Goal: Task Accomplishment & Management: Manage account settings

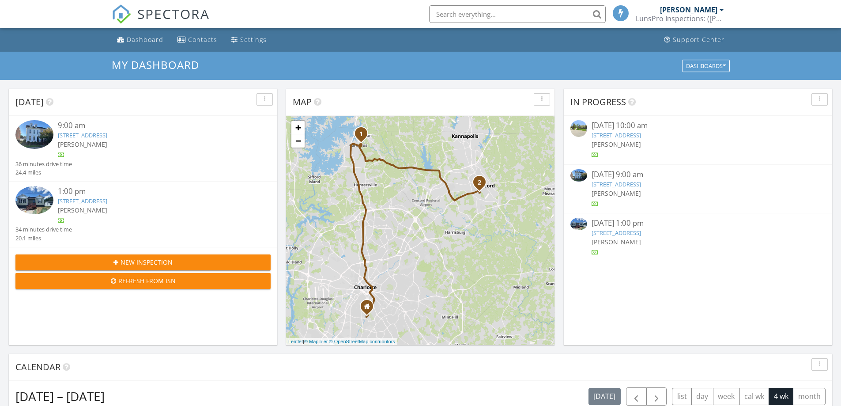
scroll to position [4, 4]
click at [96, 136] on link "11422 Potters Row, Cornelius, NC 28031" at bounding box center [82, 135] width 49 height 8
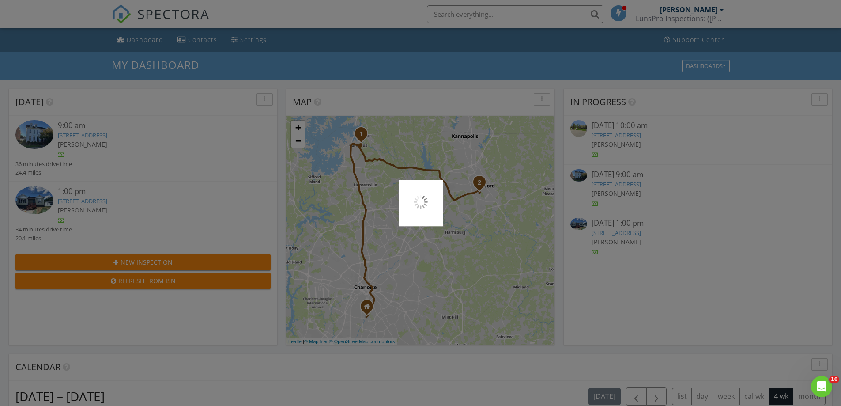
scroll to position [0, 0]
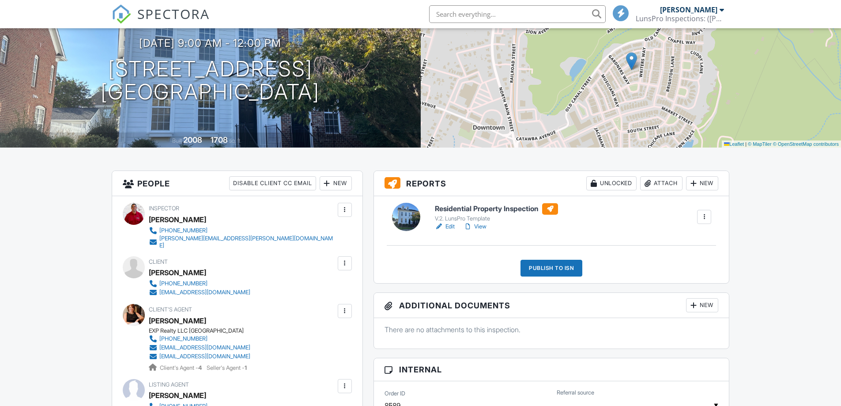
click at [450, 224] on link "Edit" at bounding box center [445, 226] width 20 height 9
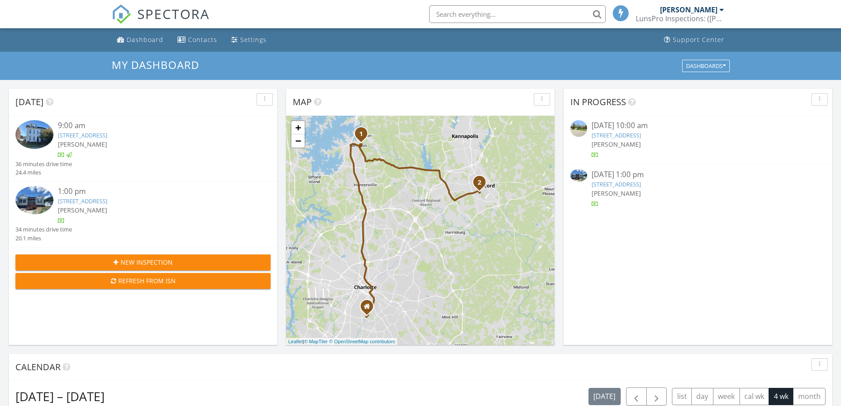
scroll to position [4, 4]
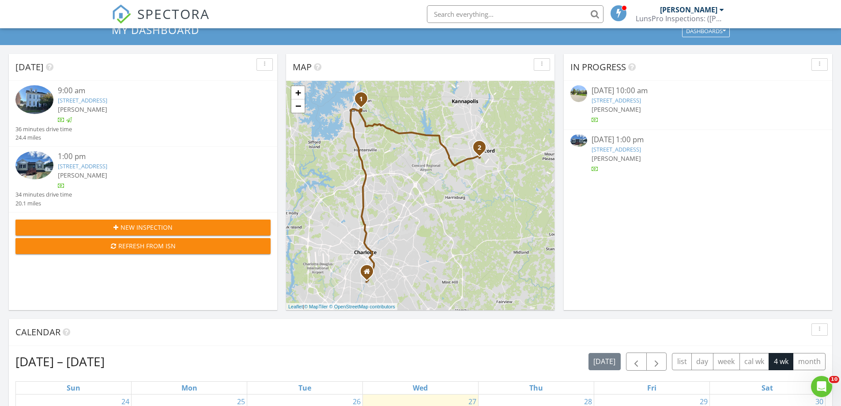
scroll to position [88, 0]
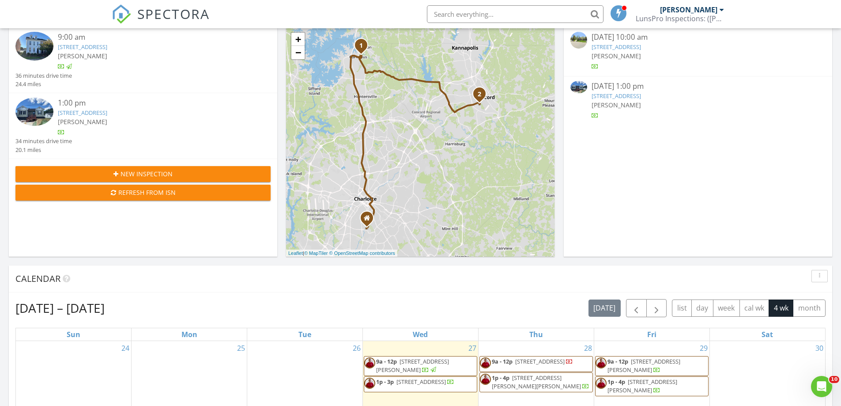
click at [107, 111] on link "20 Sunderland Rd SW, Concord, NC 28027" at bounding box center [82, 113] width 49 height 8
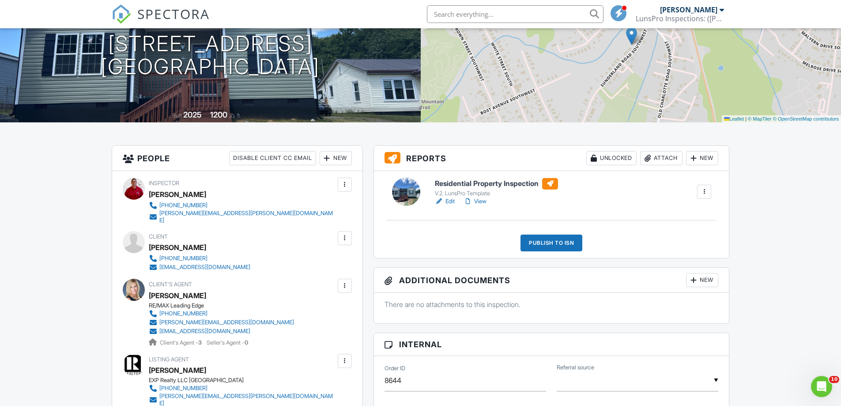
scroll to position [177, 0]
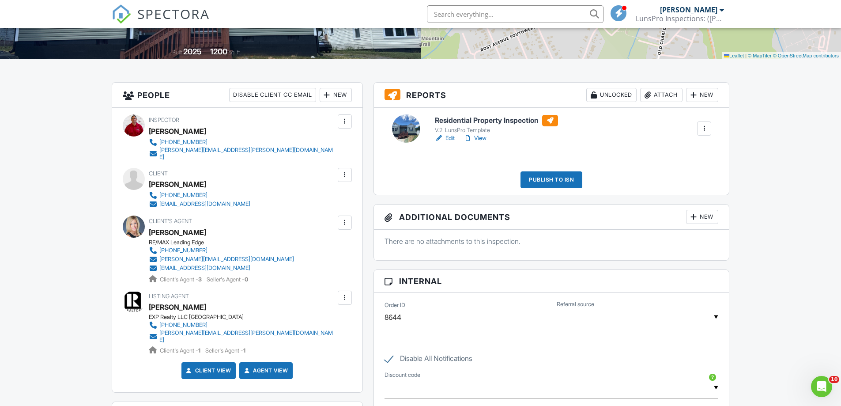
click at [447, 139] on link "Edit" at bounding box center [445, 138] width 20 height 9
